Goal: Book appointment/travel/reservation

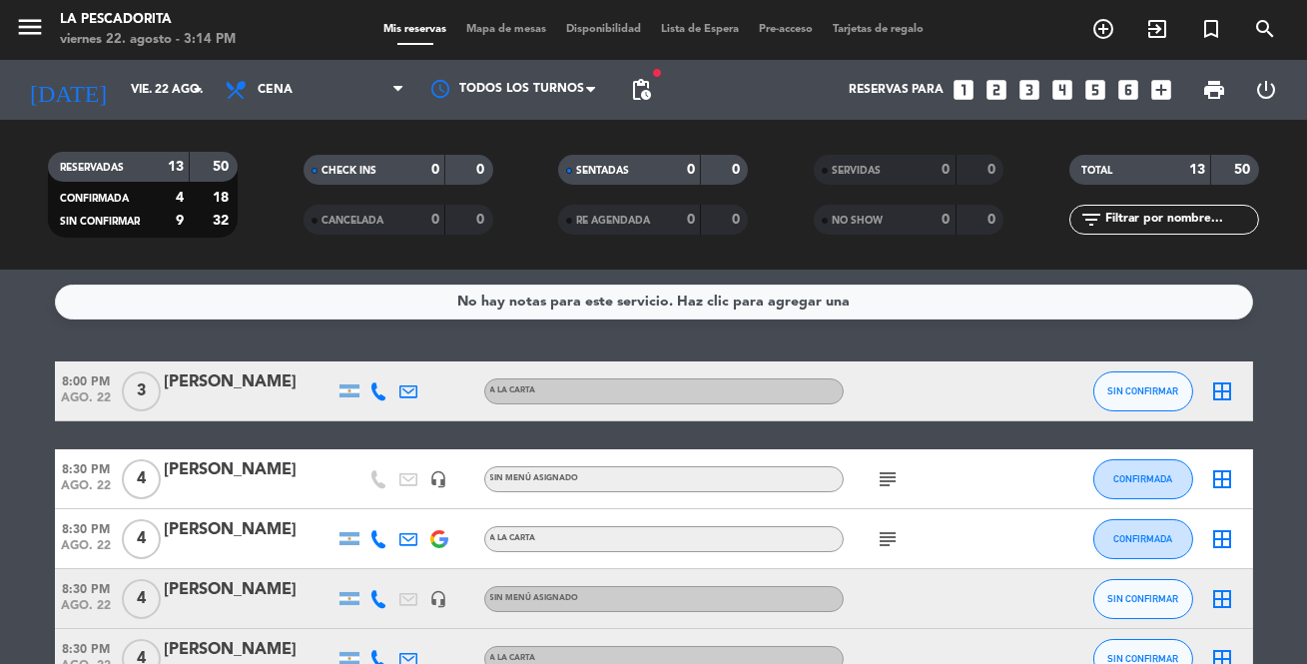
click at [1025, 93] on icon "looks_3" at bounding box center [1029, 90] width 26 height 26
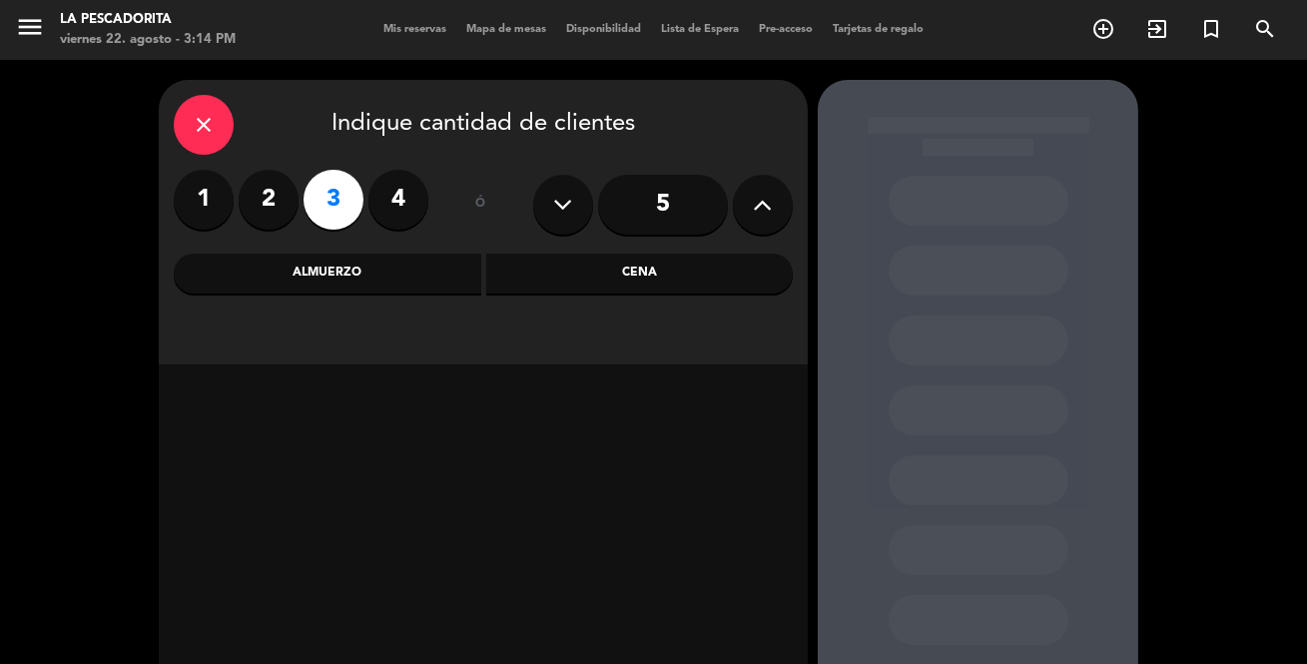
click at [690, 269] on div "Cena" at bounding box center [639, 274] width 307 height 40
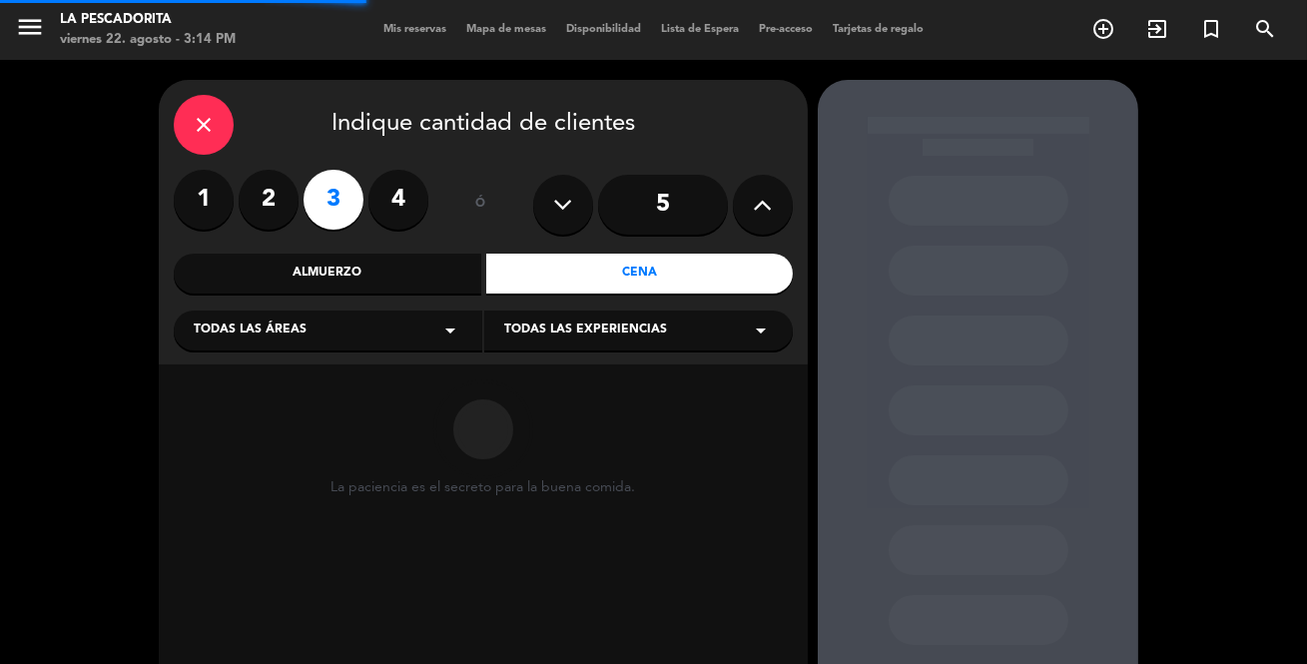
click at [449, 269] on div "Almuerzo" at bounding box center [327, 274] width 307 height 40
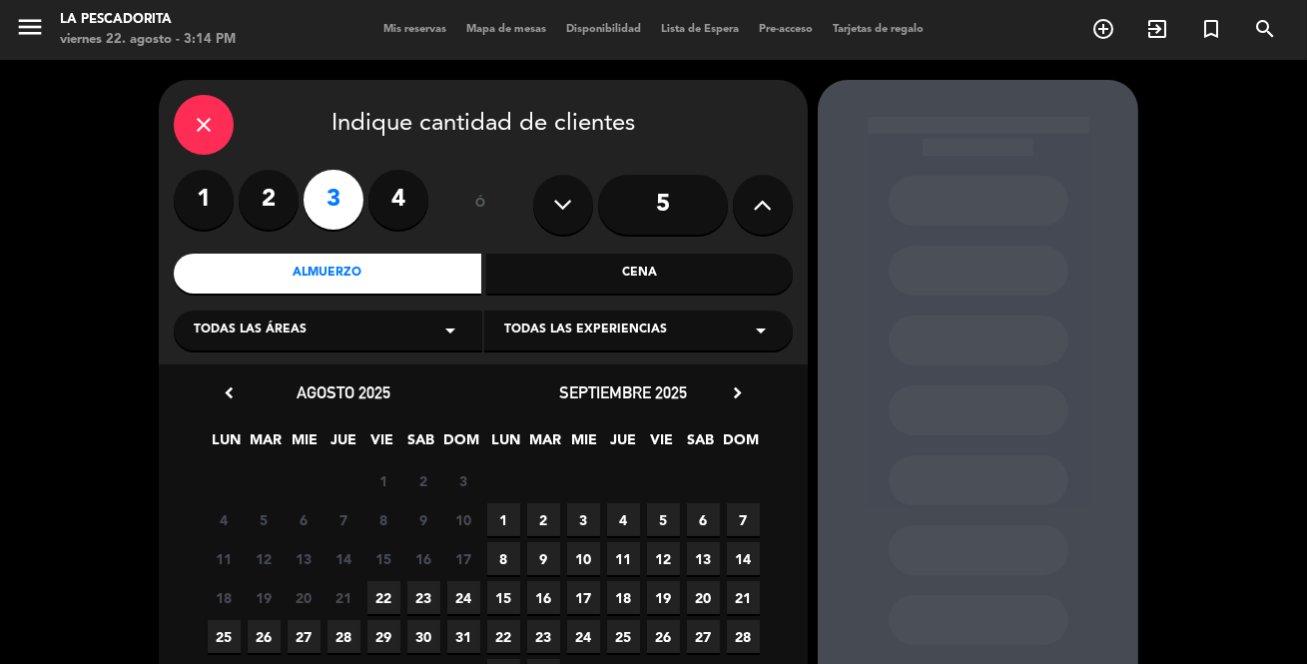
click at [427, 593] on span "23" at bounding box center [423, 597] width 33 height 33
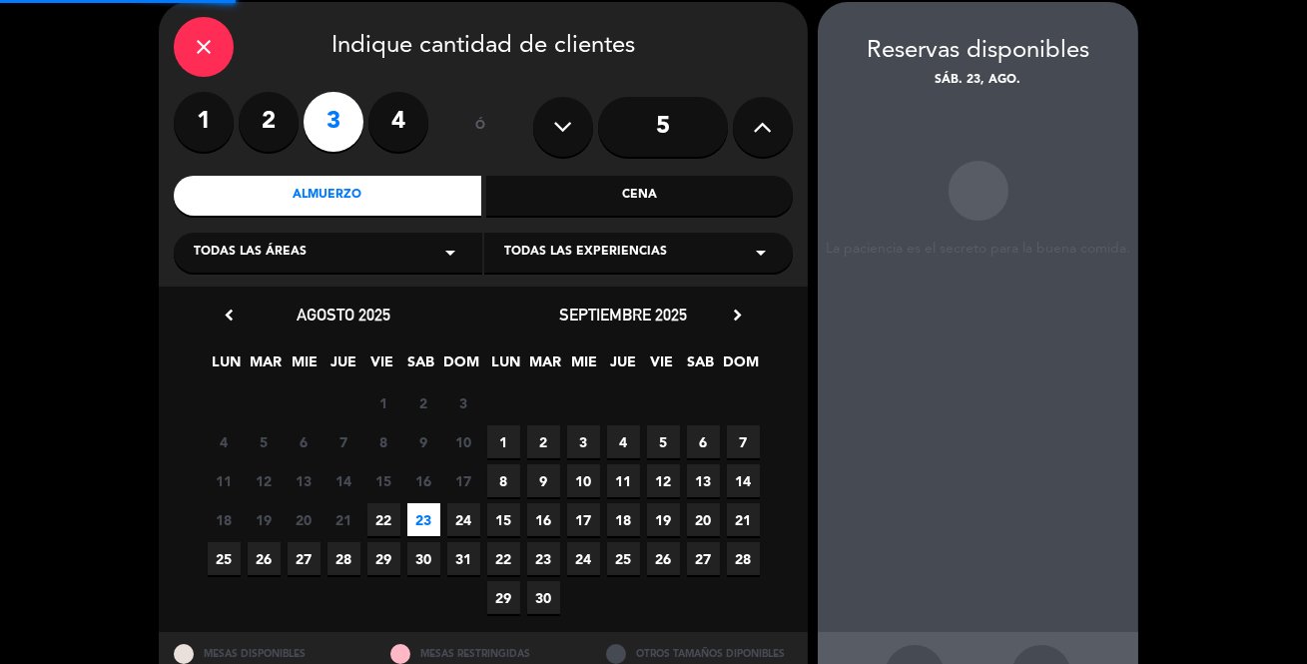
scroll to position [80, 0]
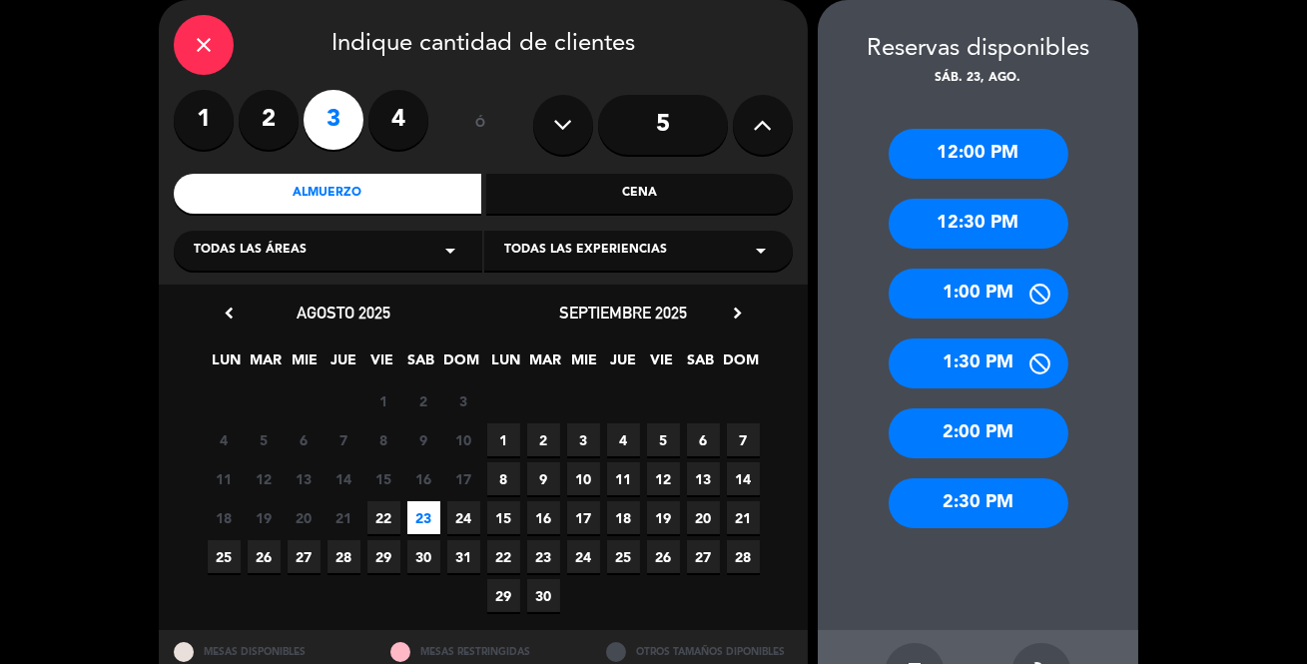
click at [1007, 423] on div "2:00 PM" at bounding box center [978, 433] width 180 height 50
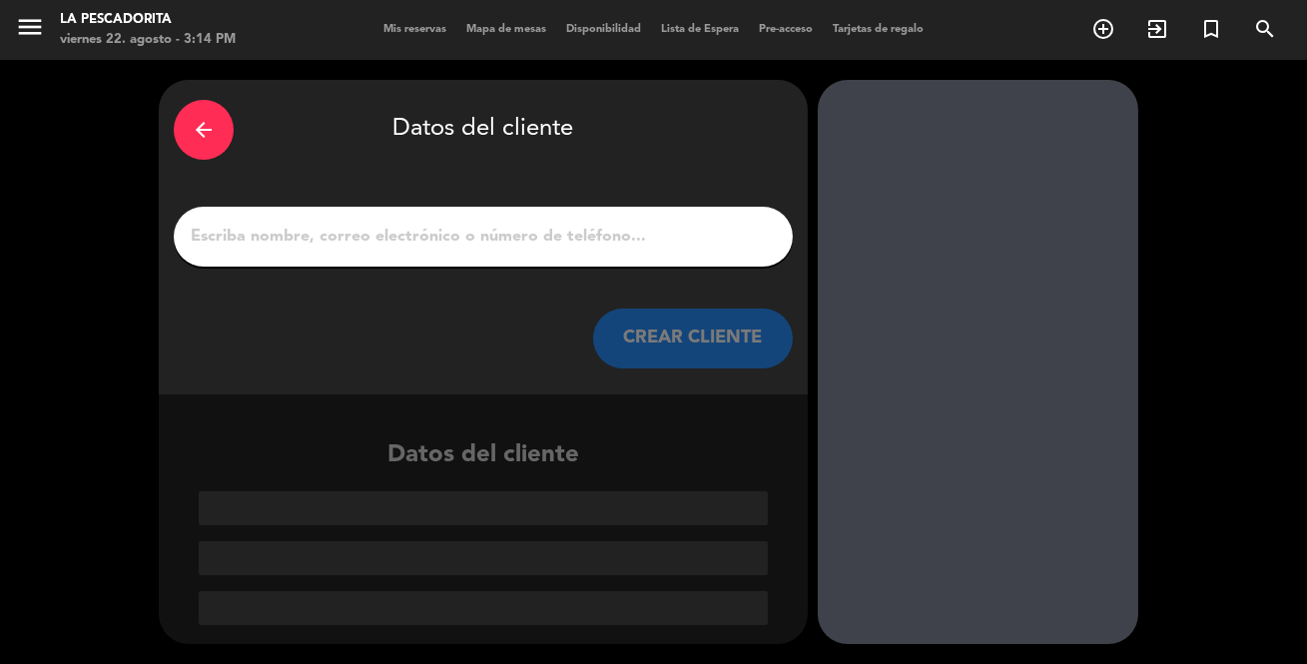
click at [185, 127] on div "arrow_back" at bounding box center [204, 130] width 60 height 60
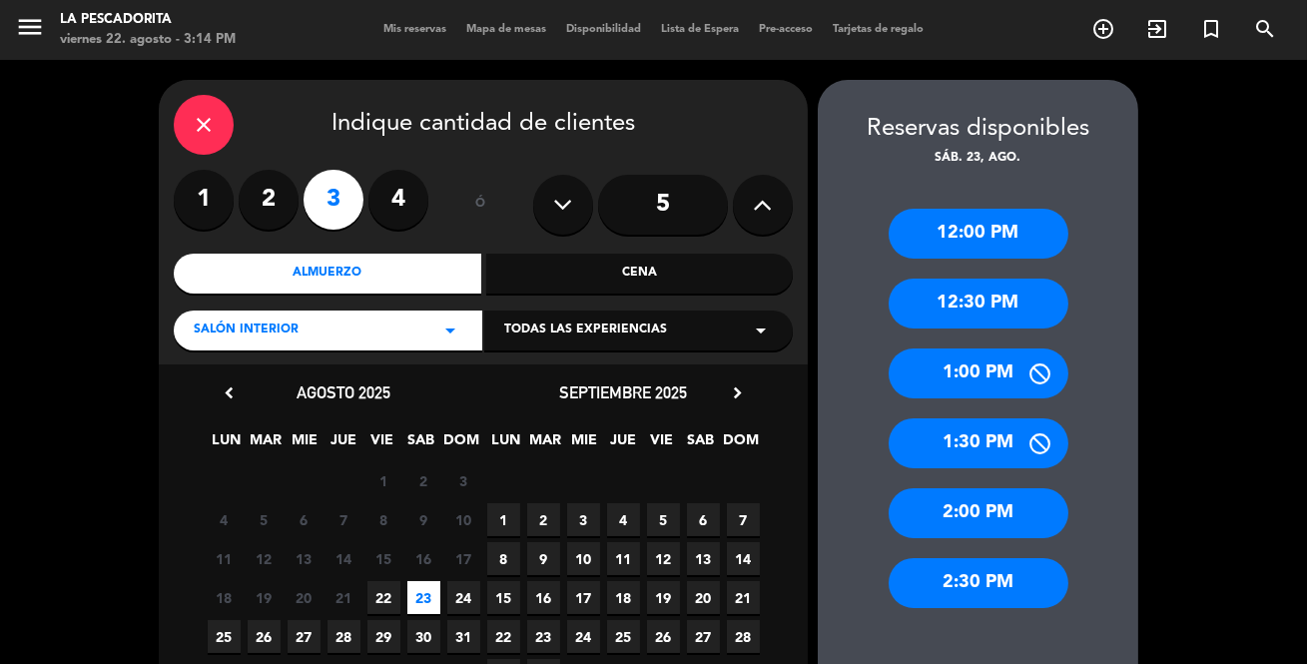
drag, startPoint x: 1028, startPoint y: 589, endPoint x: 1017, endPoint y: 576, distance: 17.0
click at [1027, 588] on div "2:30 PM" at bounding box center [978, 583] width 180 height 50
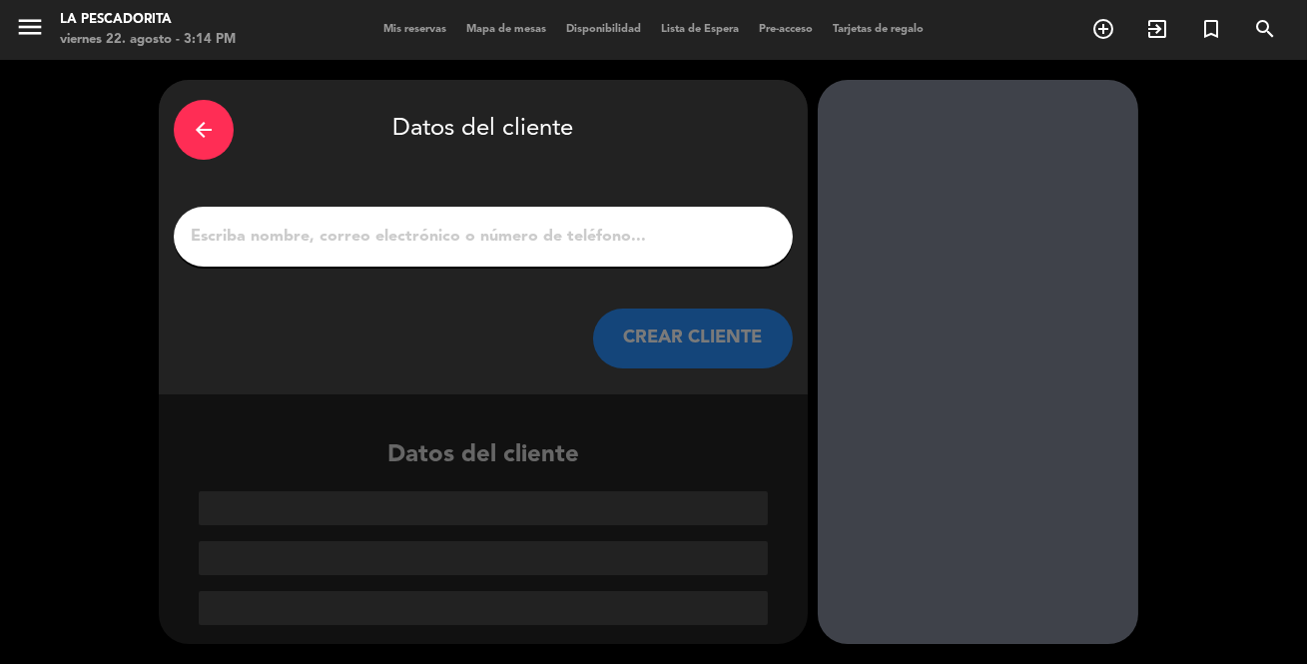
paste input "[PERSON_NAME]"
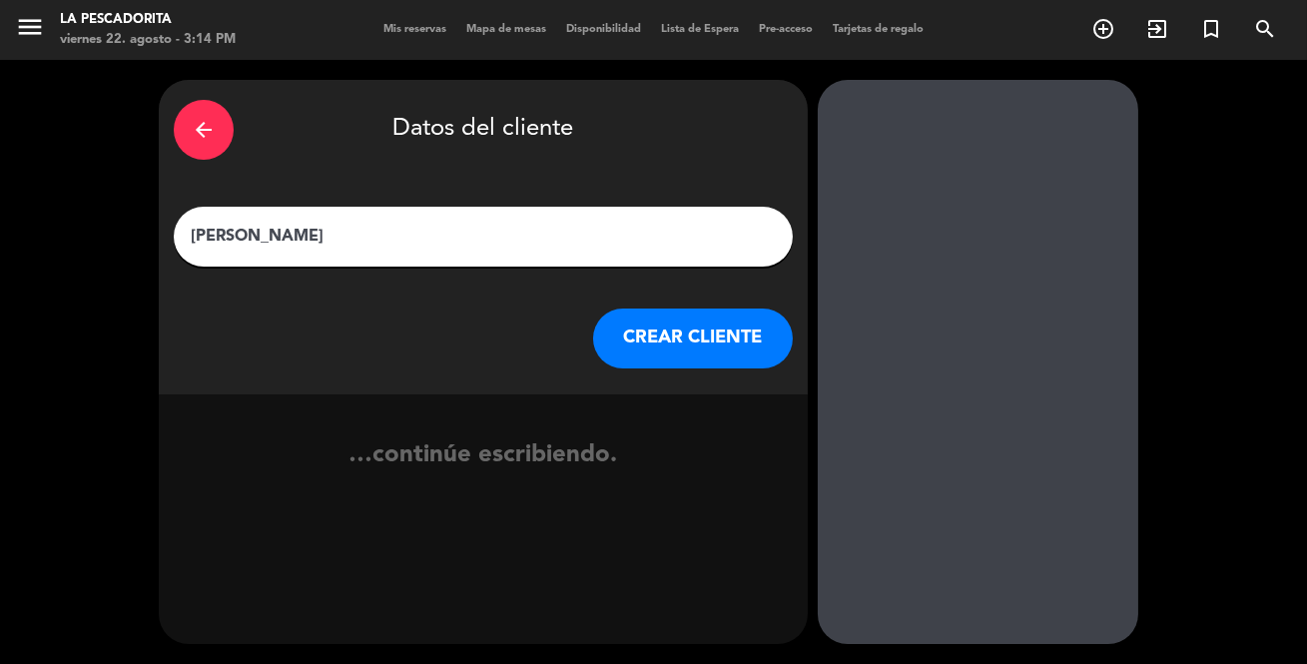
type input "[PERSON_NAME]"
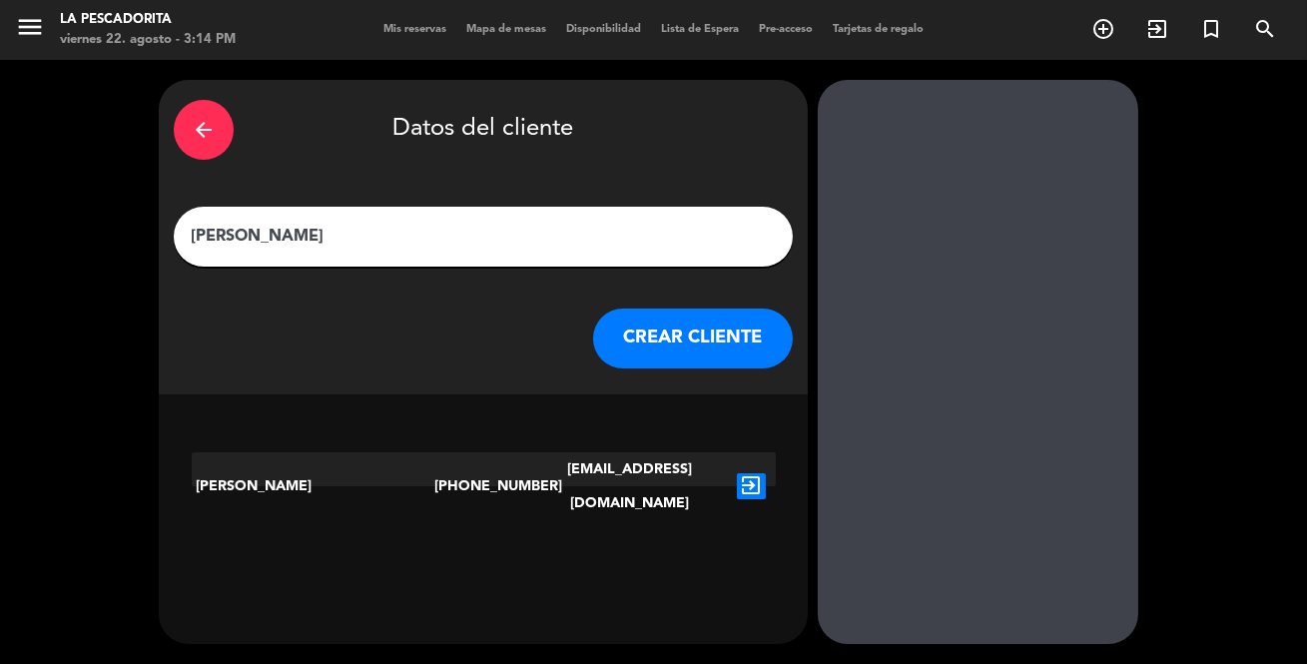
click at [759, 349] on button "CREAR CLIENTE" at bounding box center [693, 338] width 200 height 60
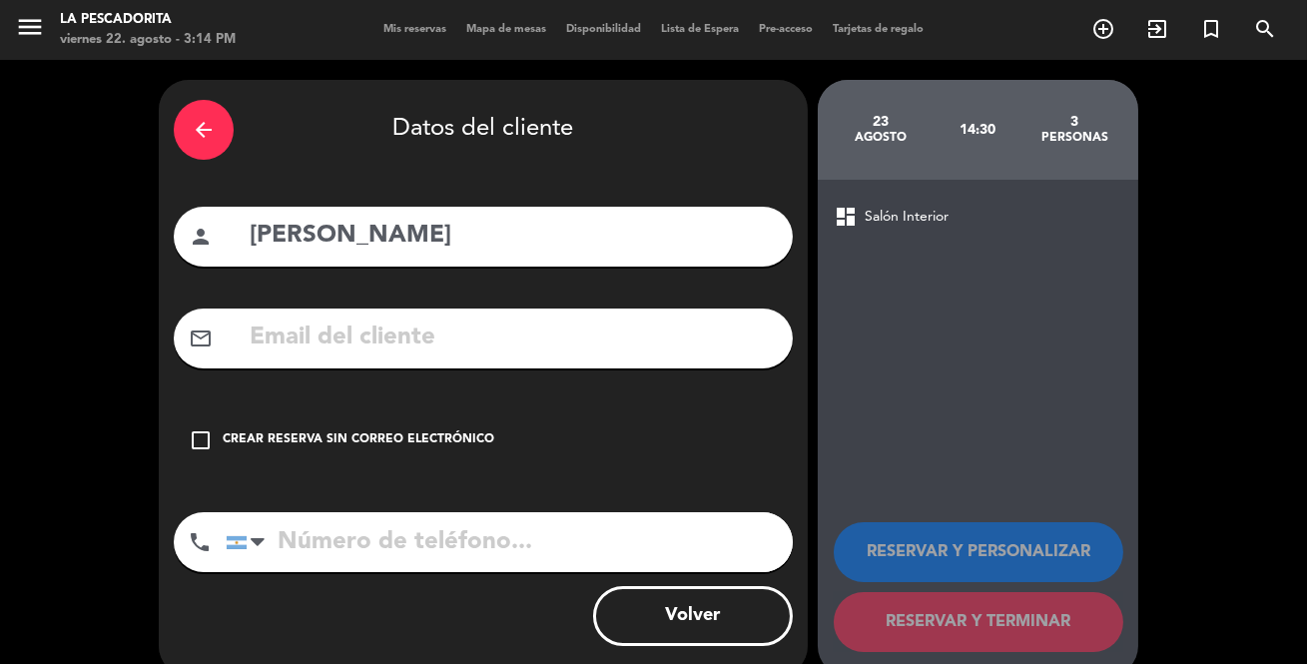
paste input "[PHONE_NUMBER]"
type input "[PHONE_NUMBER]"
click at [386, 452] on div "check_box_outline_blank Crear reserva sin correo electrónico" at bounding box center [483, 440] width 619 height 60
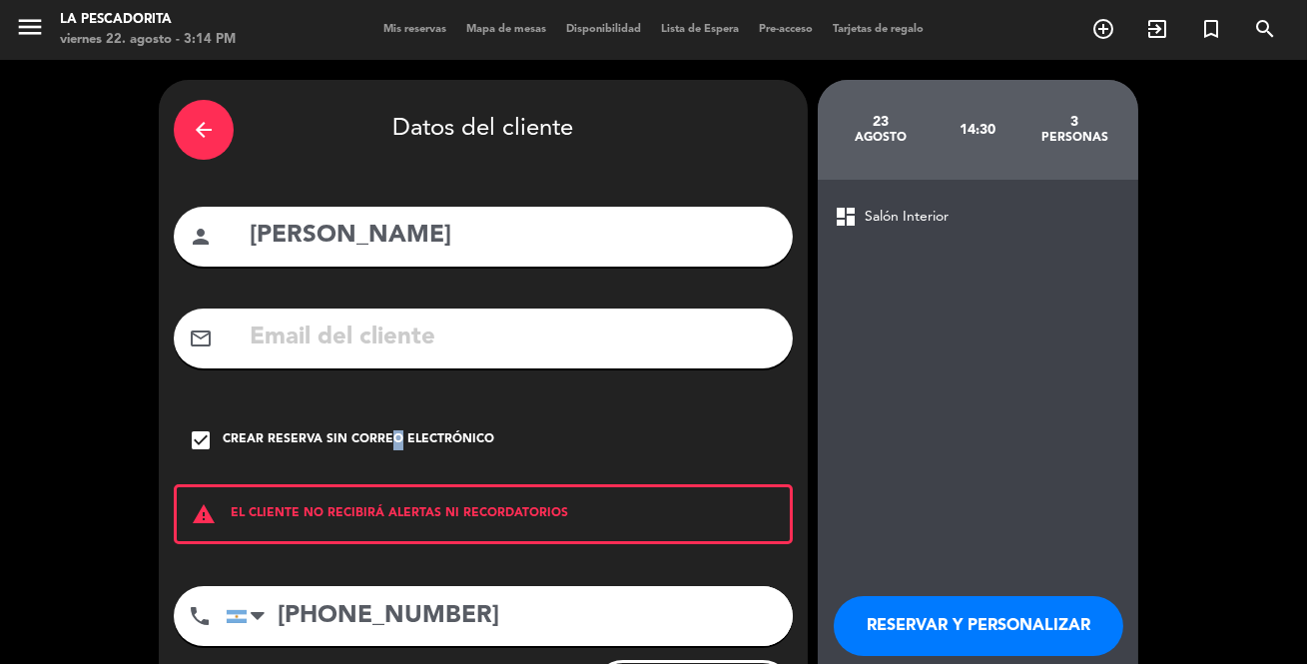
click at [973, 632] on button "RESERVAR Y PERSONALIZAR" at bounding box center [979, 626] width 290 height 60
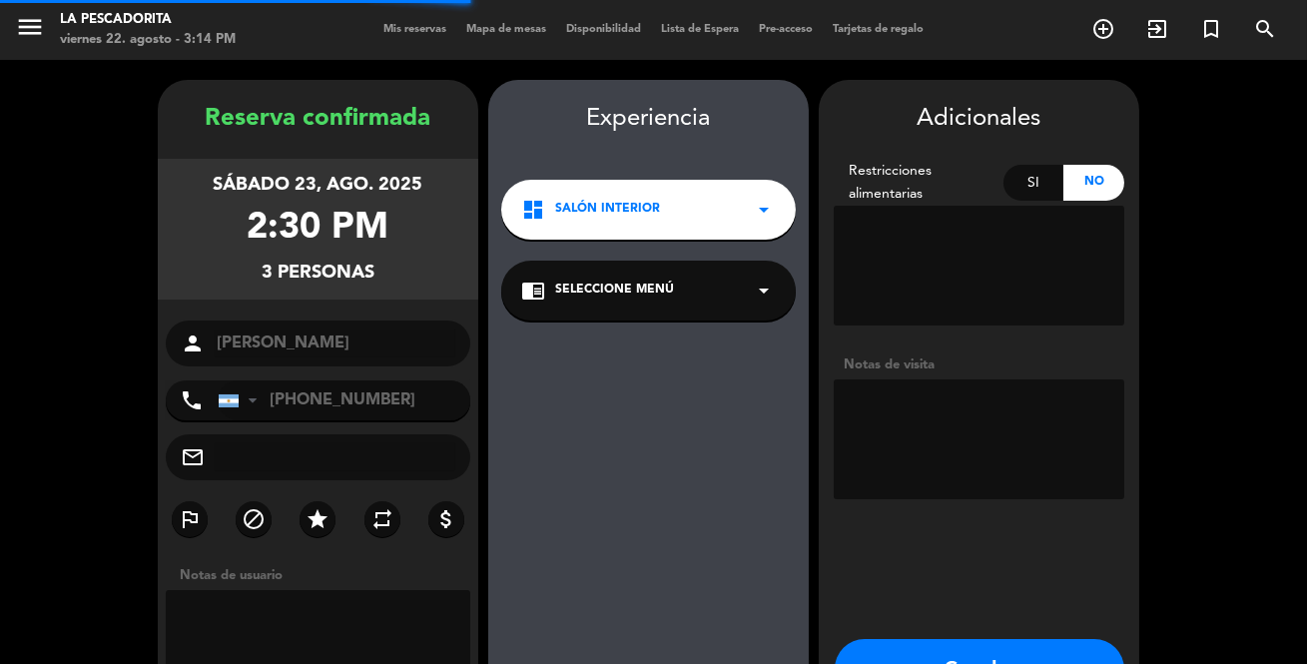
scroll to position [80, 0]
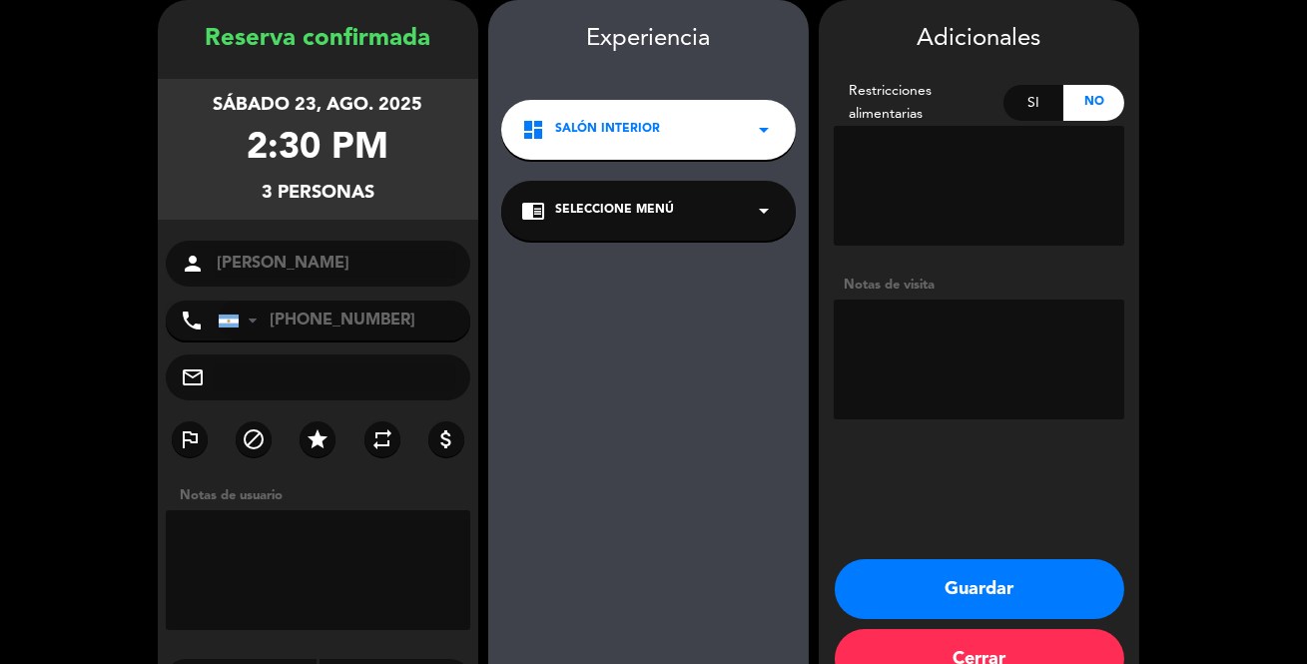
click at [957, 603] on button "Guardar" at bounding box center [980, 589] width 290 height 60
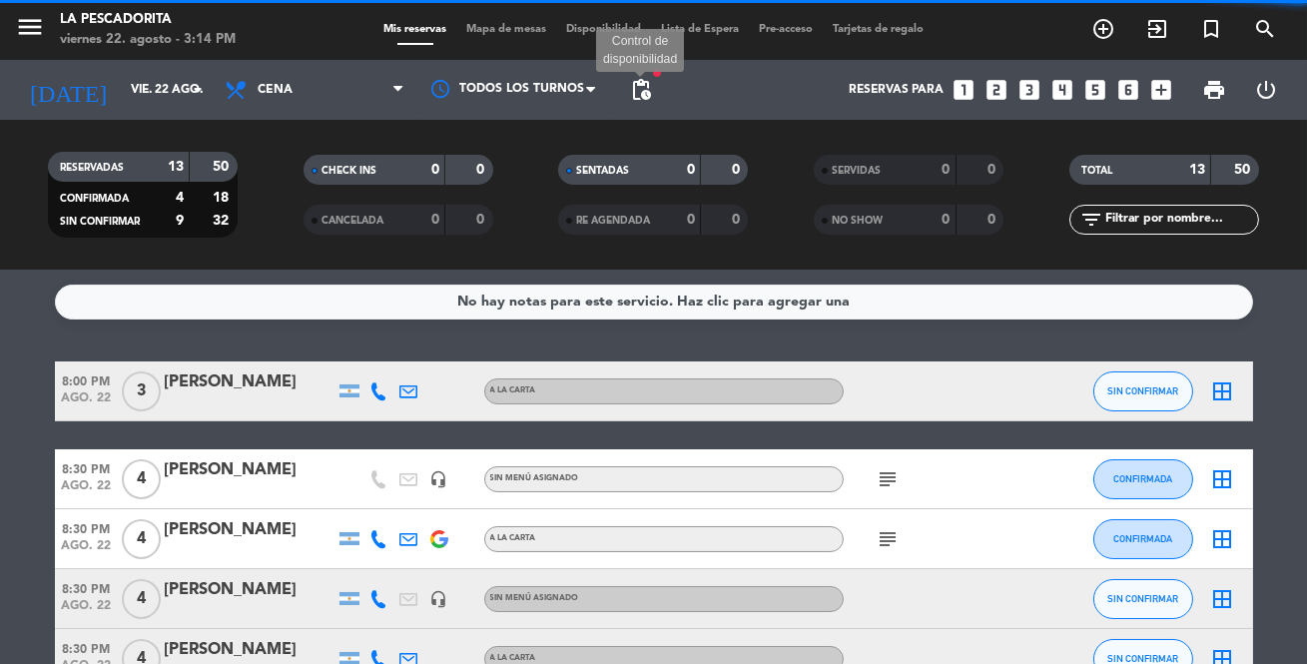
click at [646, 89] on span "pending_actions" at bounding box center [641, 90] width 24 height 24
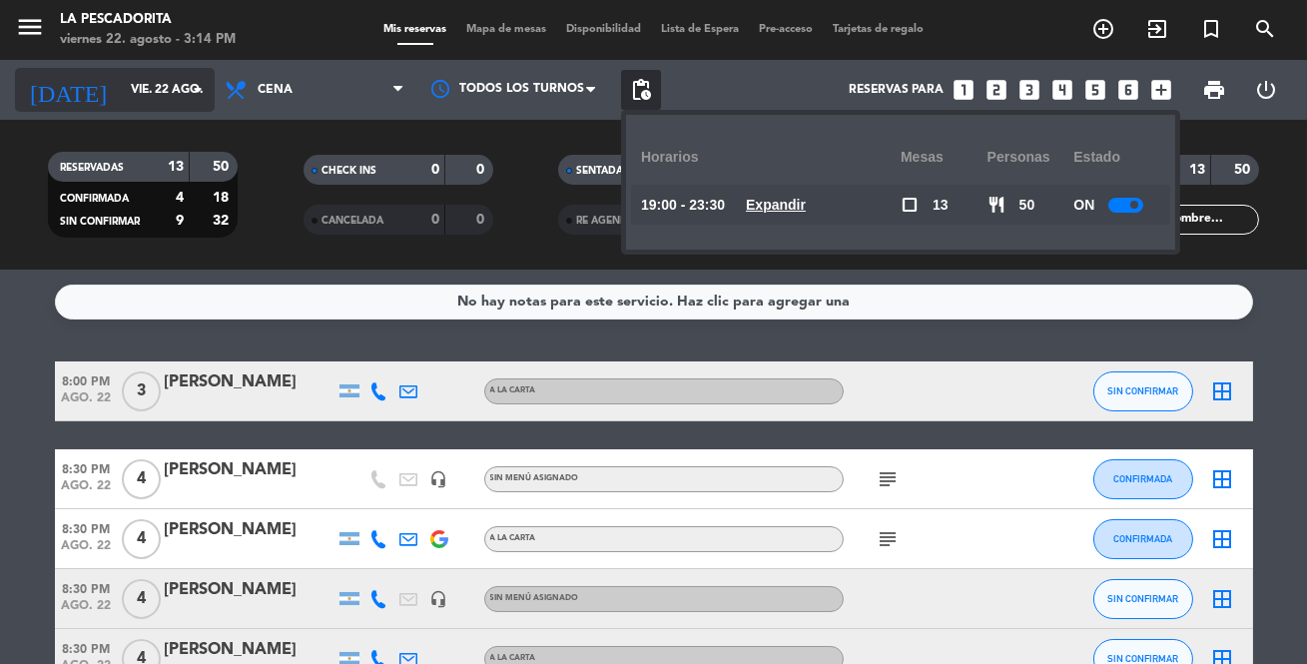
click at [143, 75] on input "vie. 22 ago." at bounding box center [205, 90] width 168 height 34
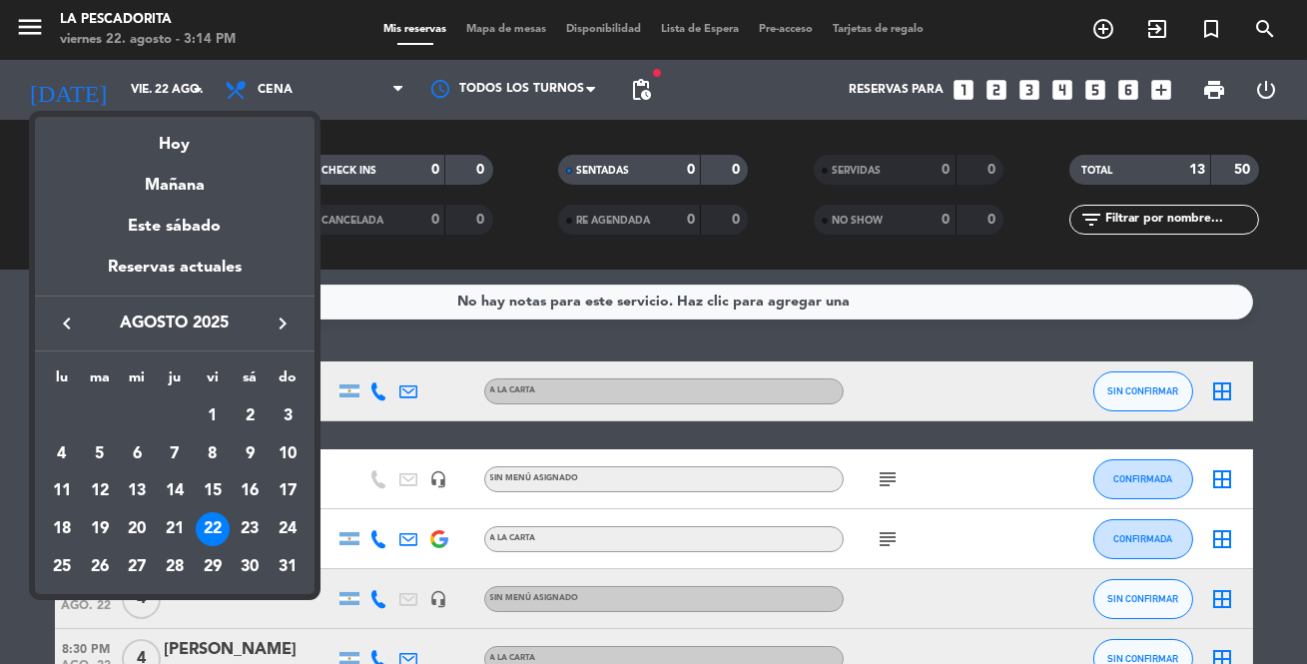
click at [243, 519] on div "23" at bounding box center [250, 529] width 34 height 34
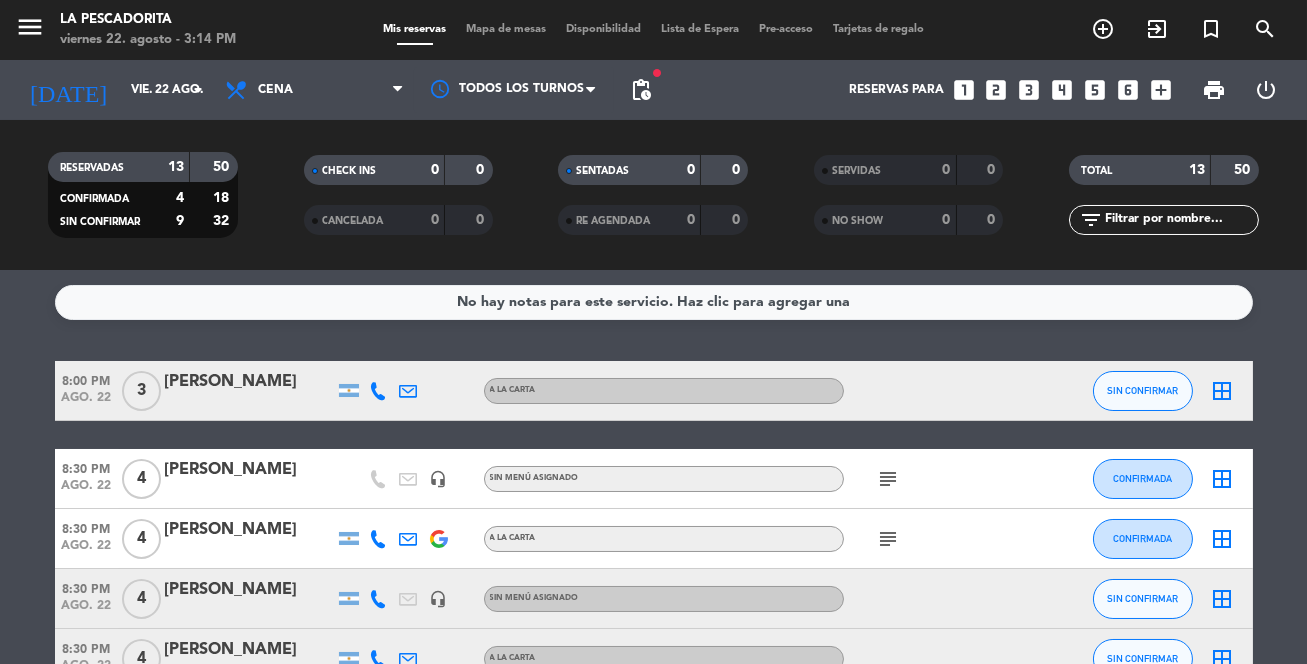
type input "sáb. 23 ago."
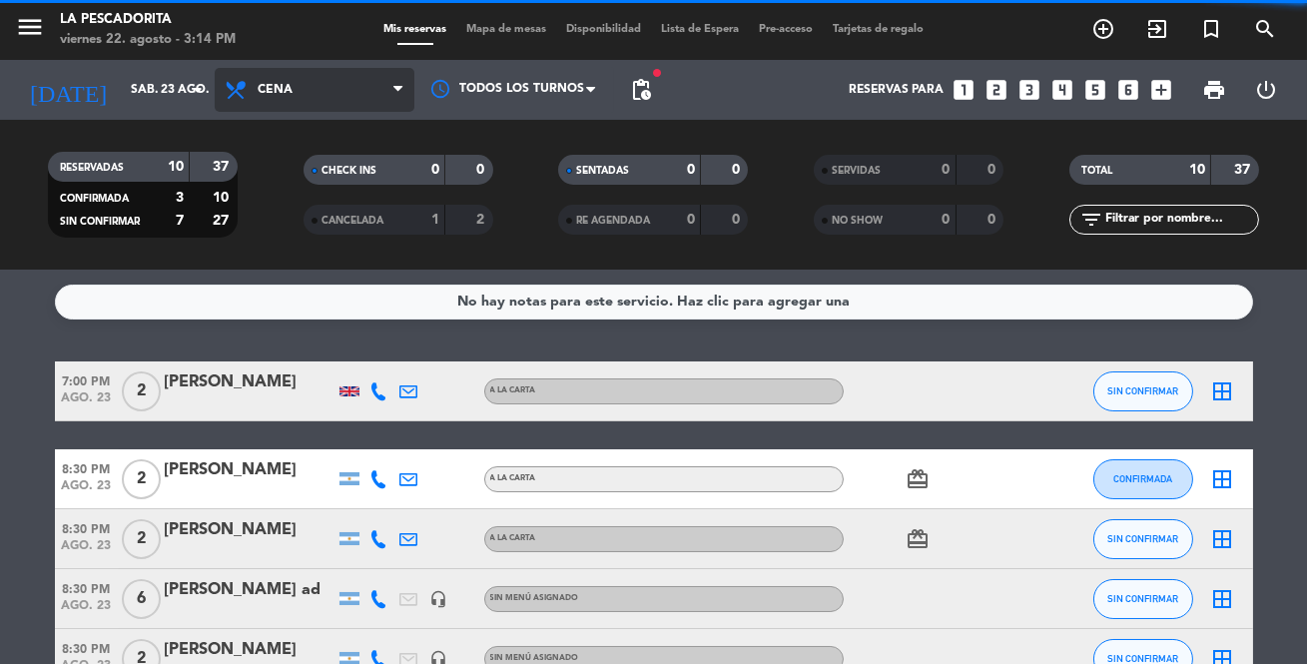
click at [275, 87] on span "Cena" at bounding box center [275, 90] width 35 height 14
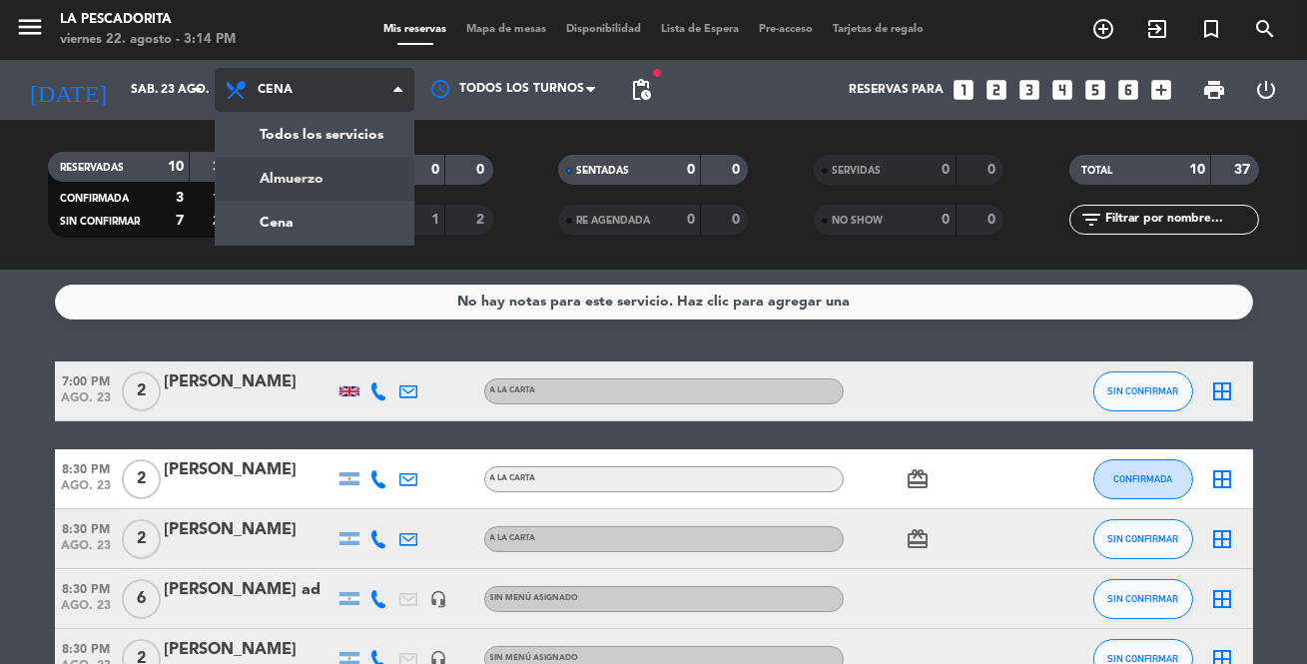
click at [342, 180] on div "menu La Pescadorita viernes 22. agosto - 3:14 PM Mis reservas Mapa de mesas Dis…" at bounding box center [653, 135] width 1307 height 270
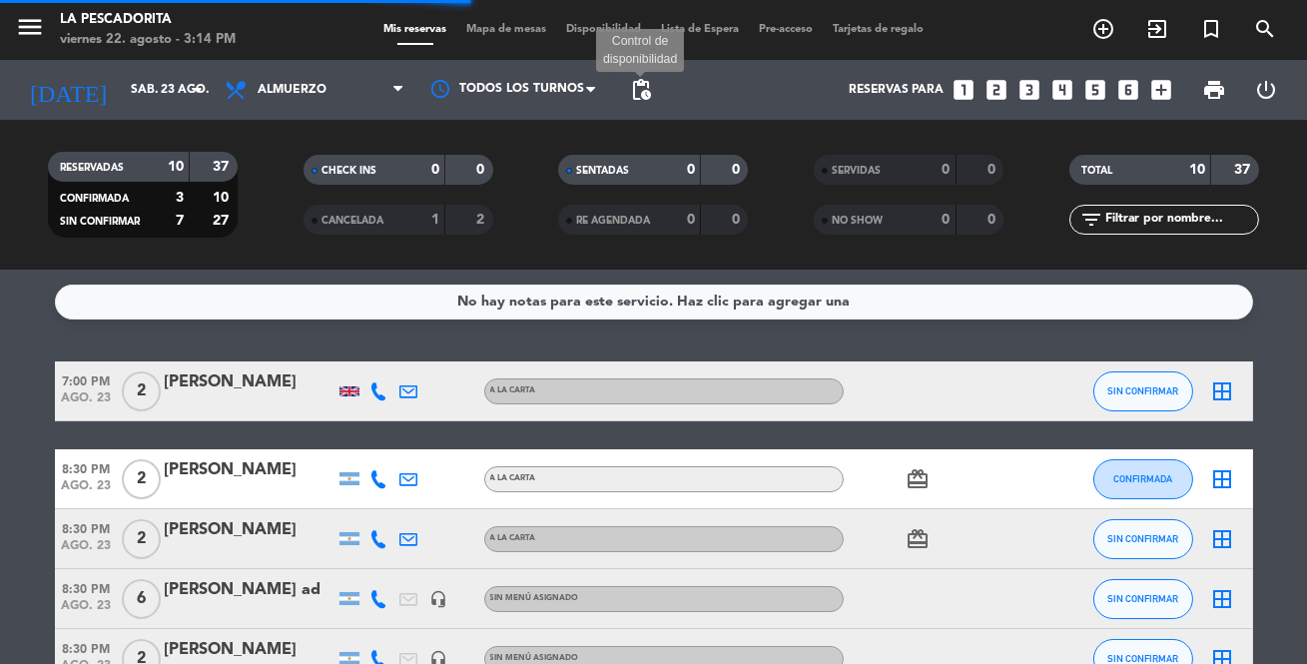
click at [633, 92] on span "pending_actions" at bounding box center [641, 90] width 24 height 24
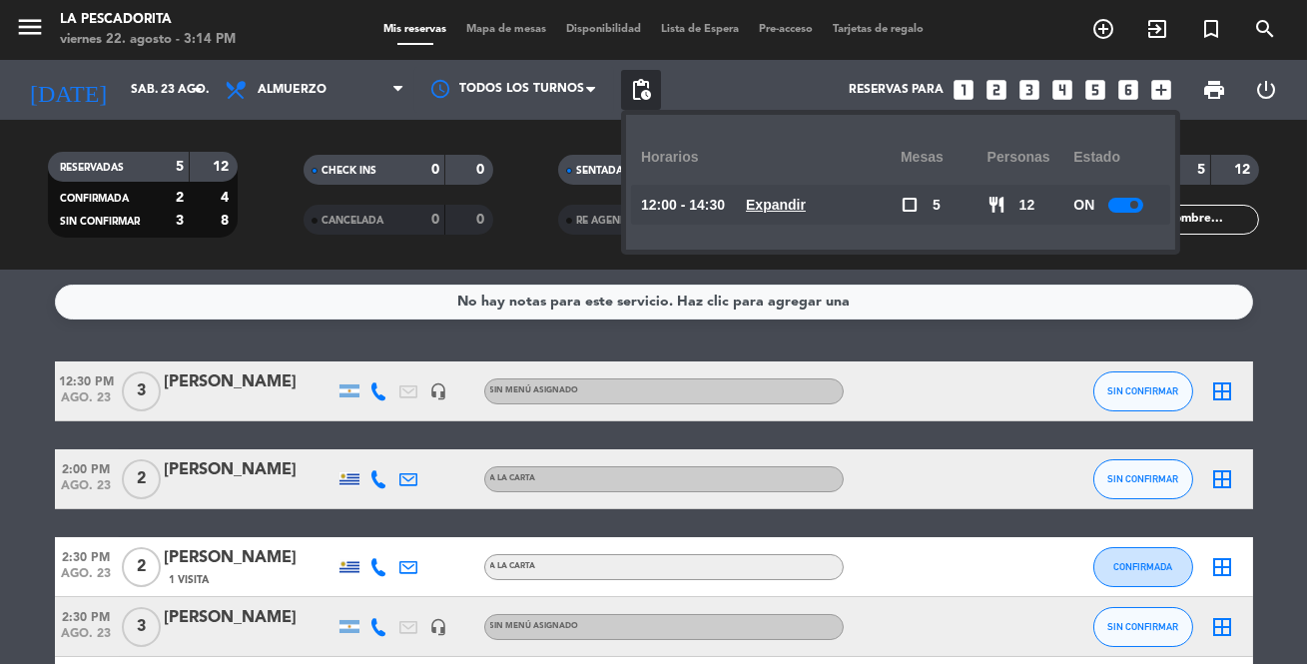
click at [793, 200] on u "Expandir" at bounding box center [776, 205] width 60 height 16
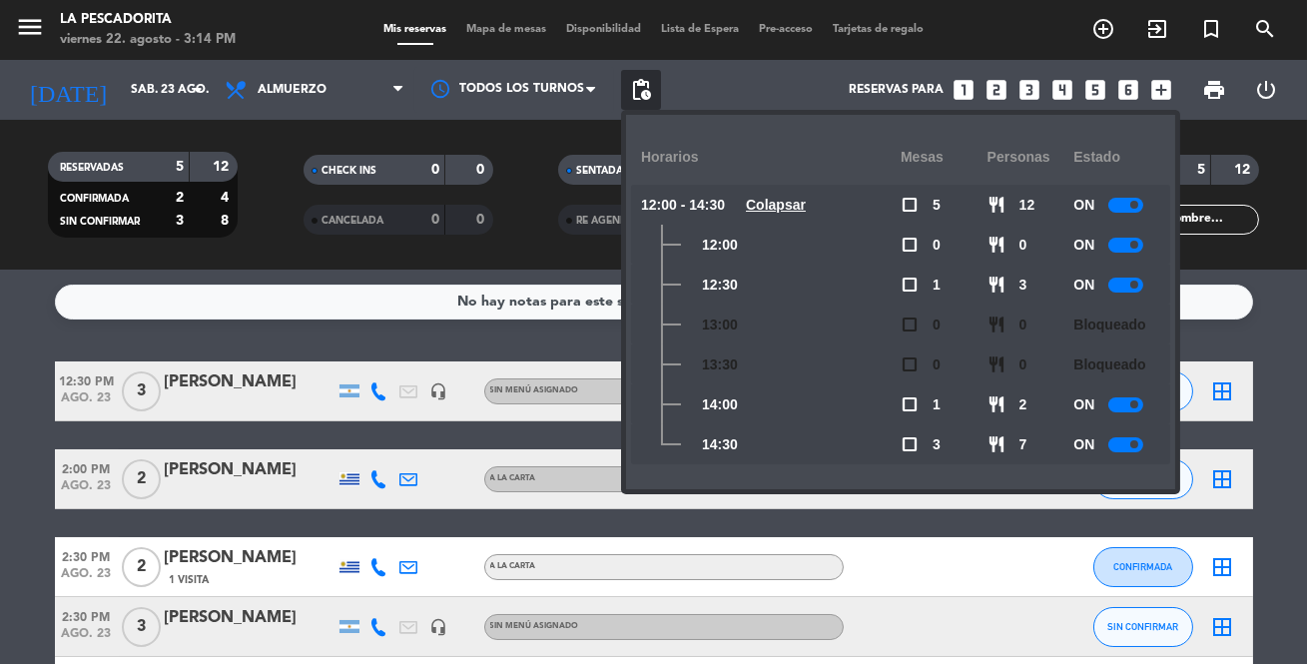
click at [911, 404] on span "check_box_outline_blank" at bounding box center [909, 404] width 18 height 18
click at [1126, 404] on div at bounding box center [1125, 404] width 35 height 15
click at [1015, 537] on div at bounding box center [934, 566] width 180 height 59
